Goal: Information Seeking & Learning: Learn about a topic

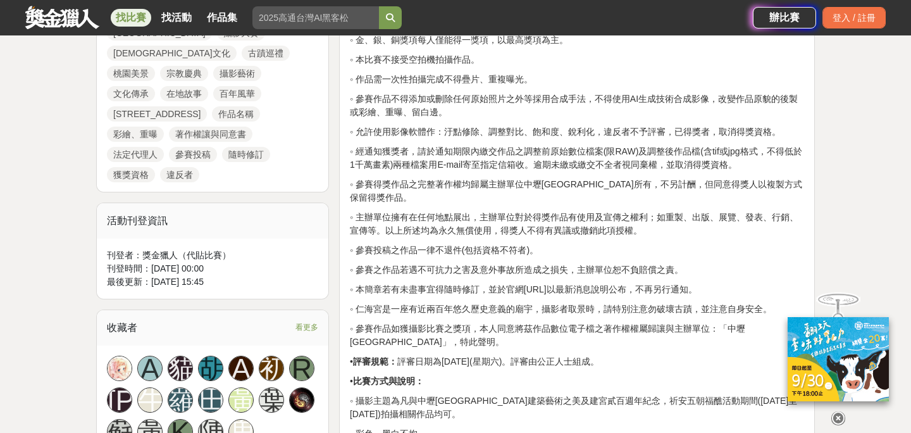
scroll to position [784, 0]
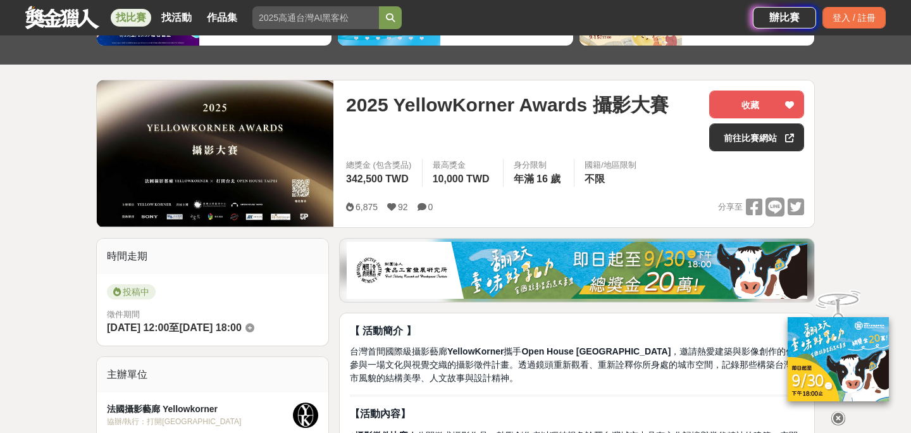
scroll to position [295, 0]
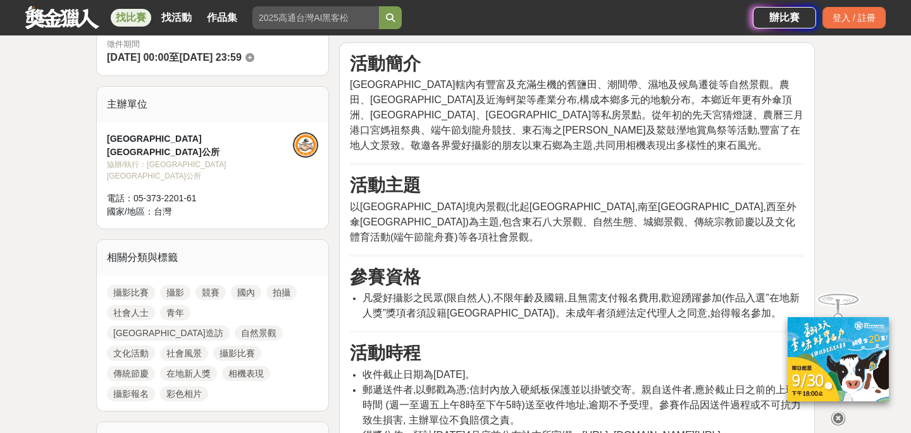
scroll to position [382, 0]
